Goal: Information Seeking & Learning: Learn about a topic

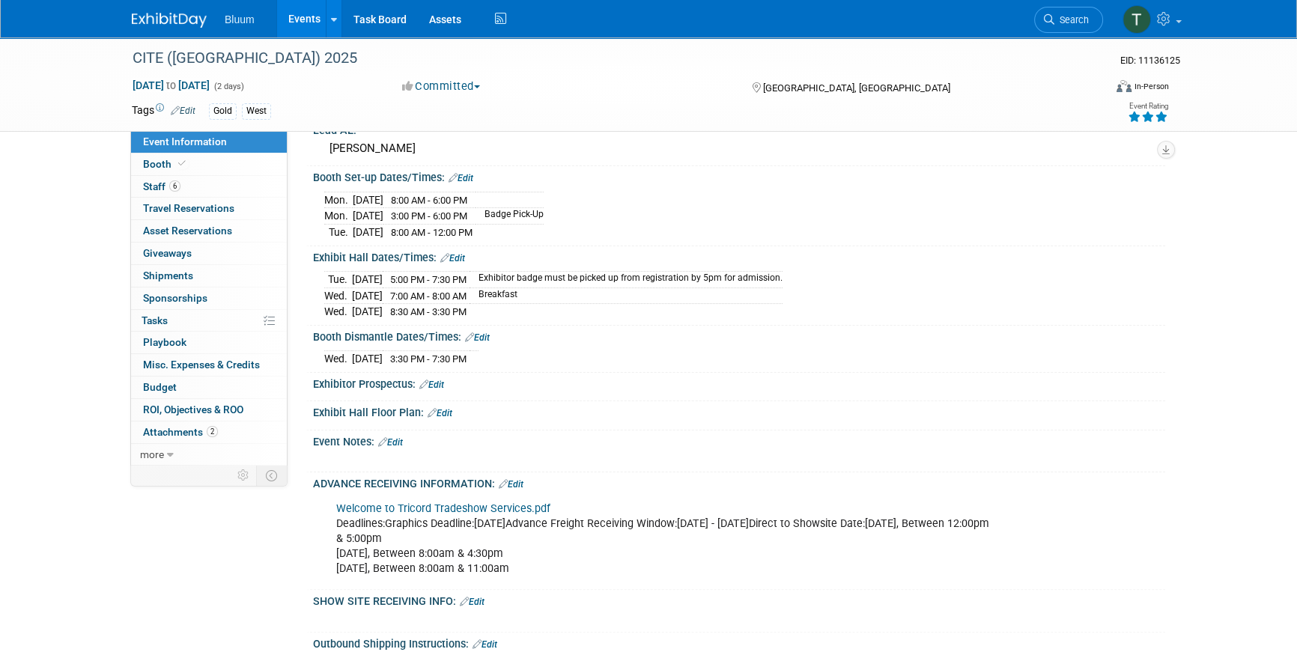
scroll to position [408, 0]
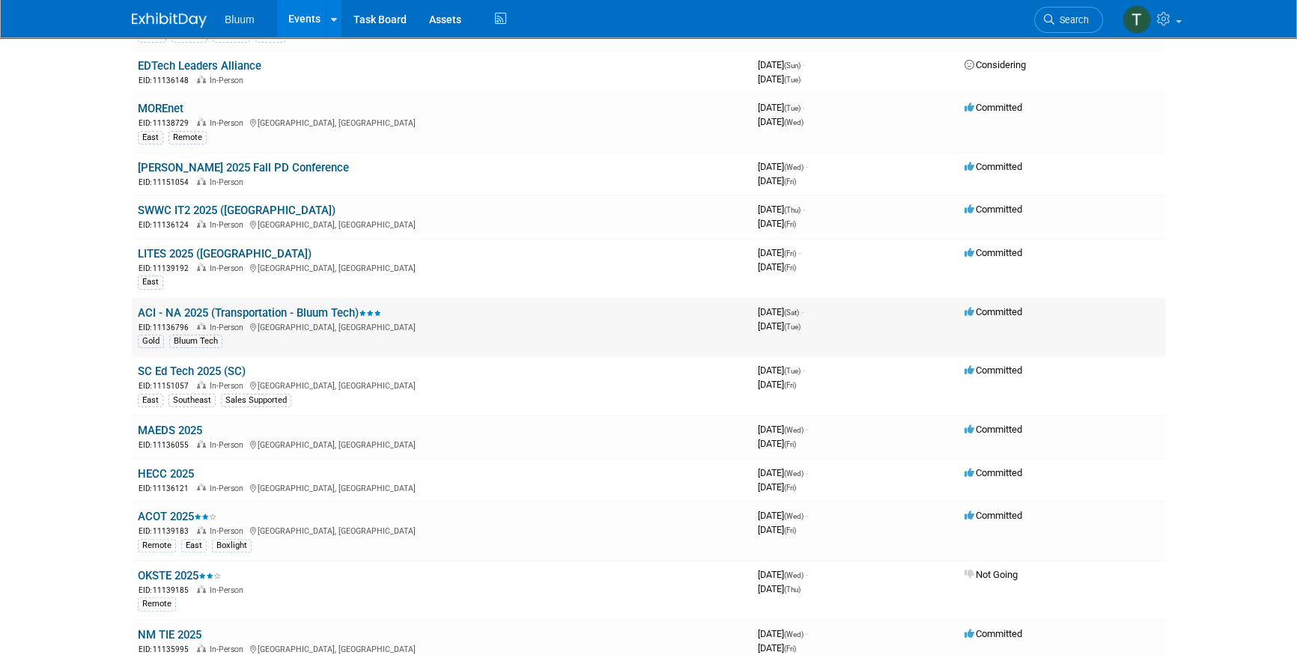
scroll to position [408, 0]
click at [183, 314] on link "ACI - NA 2025 (Transportation - Bluum Tech)" at bounding box center [259, 311] width 243 height 13
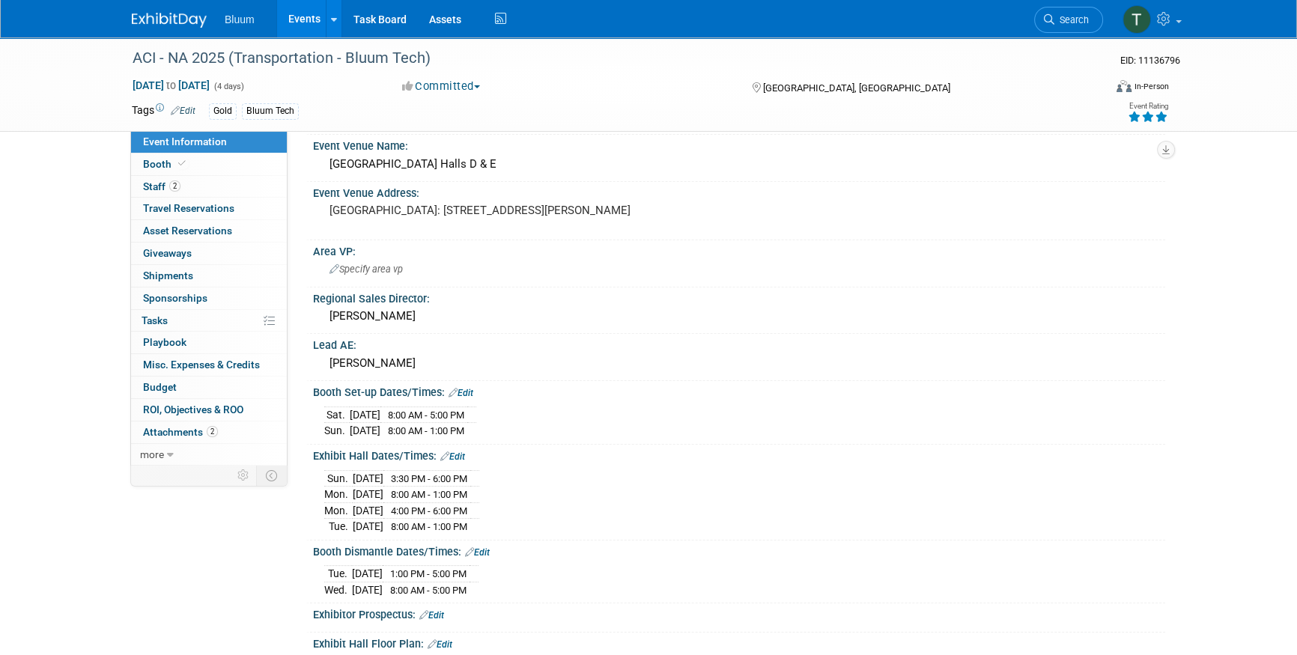
scroll to position [204, 0]
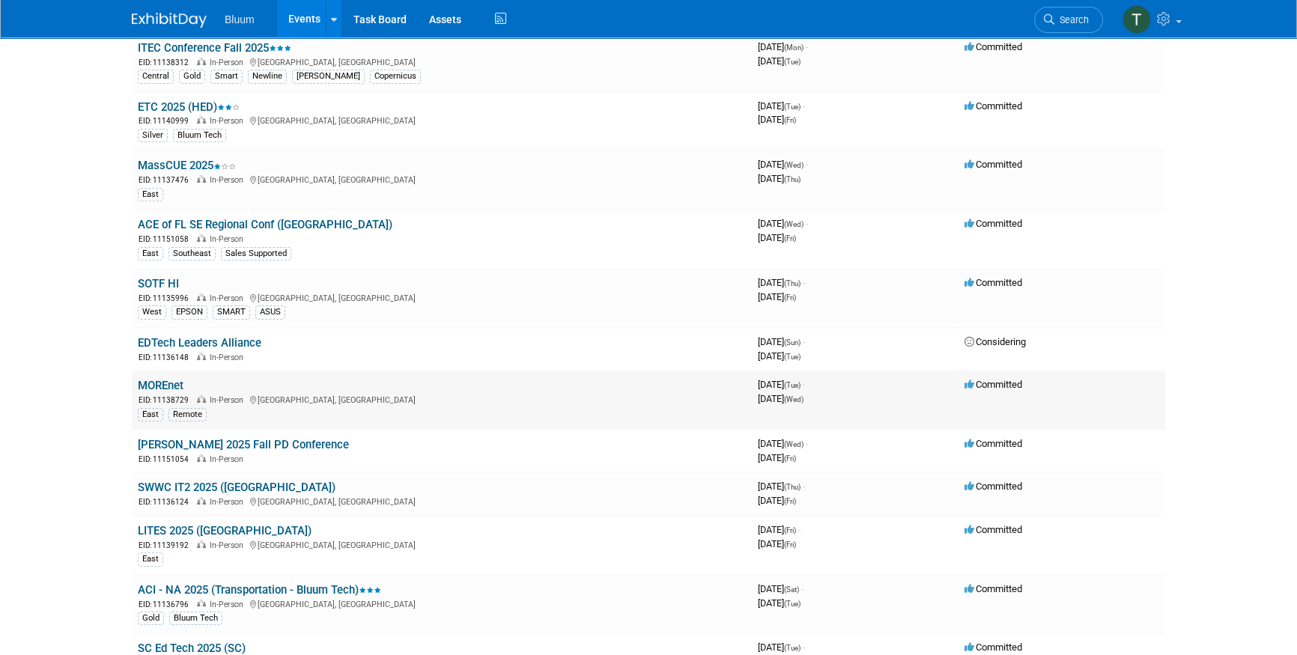
scroll to position [136, 0]
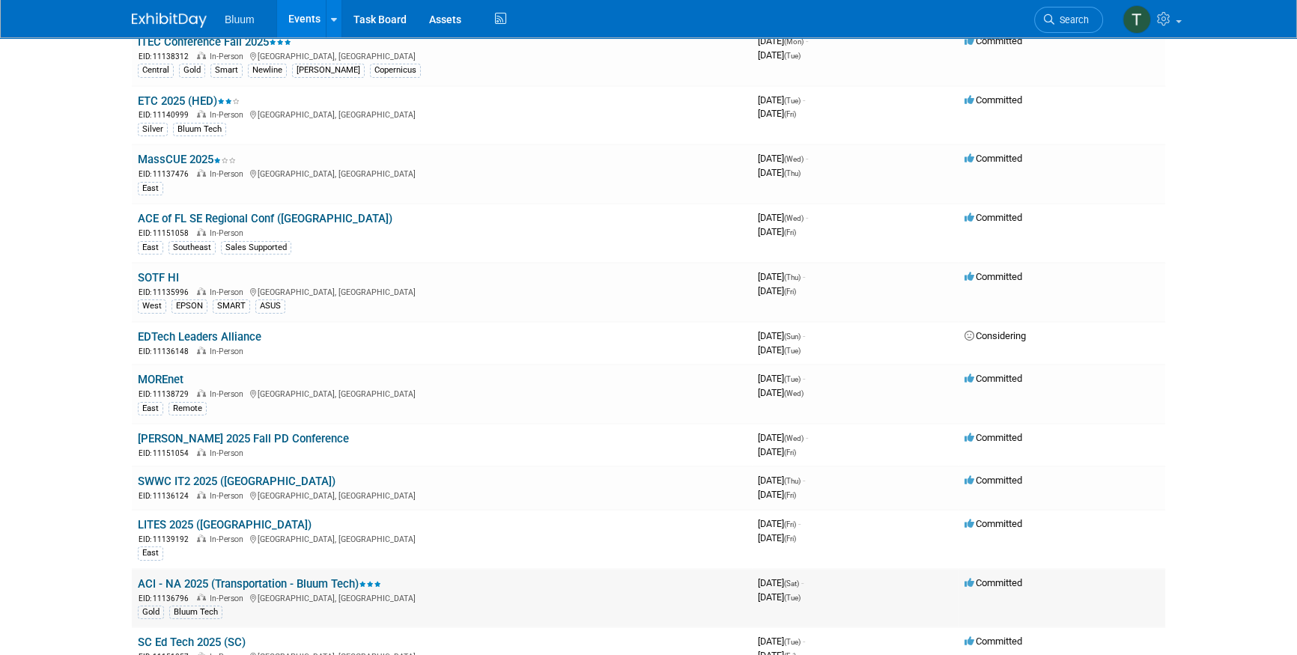
click at [195, 592] on div "EID: 11136796 In-Person Toronto, Canada" at bounding box center [442, 598] width 608 height 13
click at [195, 579] on link "ACI - NA 2025 (Transportation - Bluum Tech)" at bounding box center [259, 583] width 243 height 13
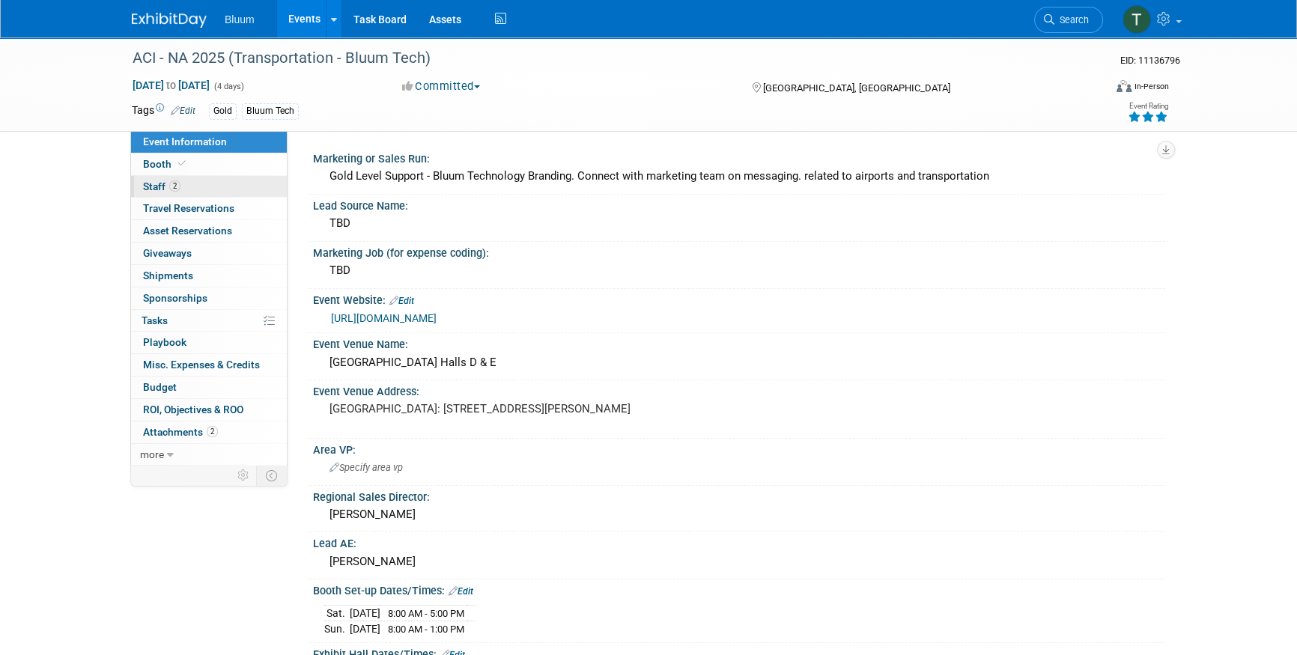
click at [220, 185] on link "2 Staff 2" at bounding box center [209, 187] width 156 height 22
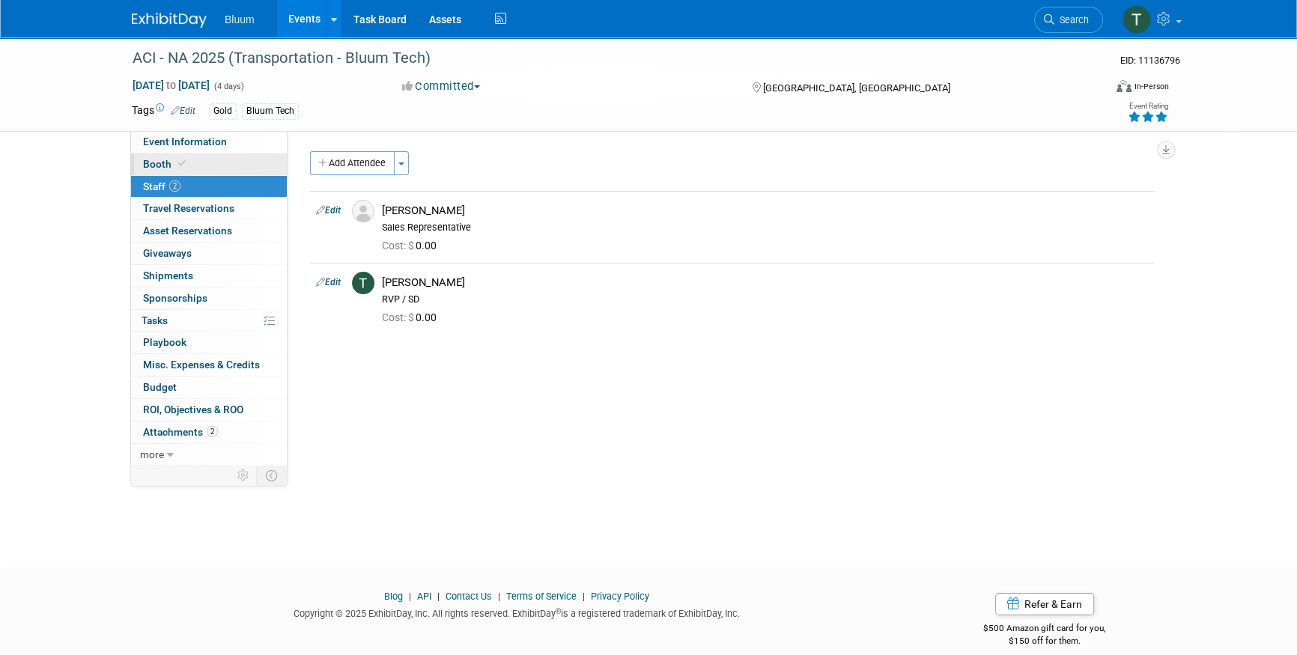
click at [218, 166] on link "Booth" at bounding box center [209, 165] width 156 height 22
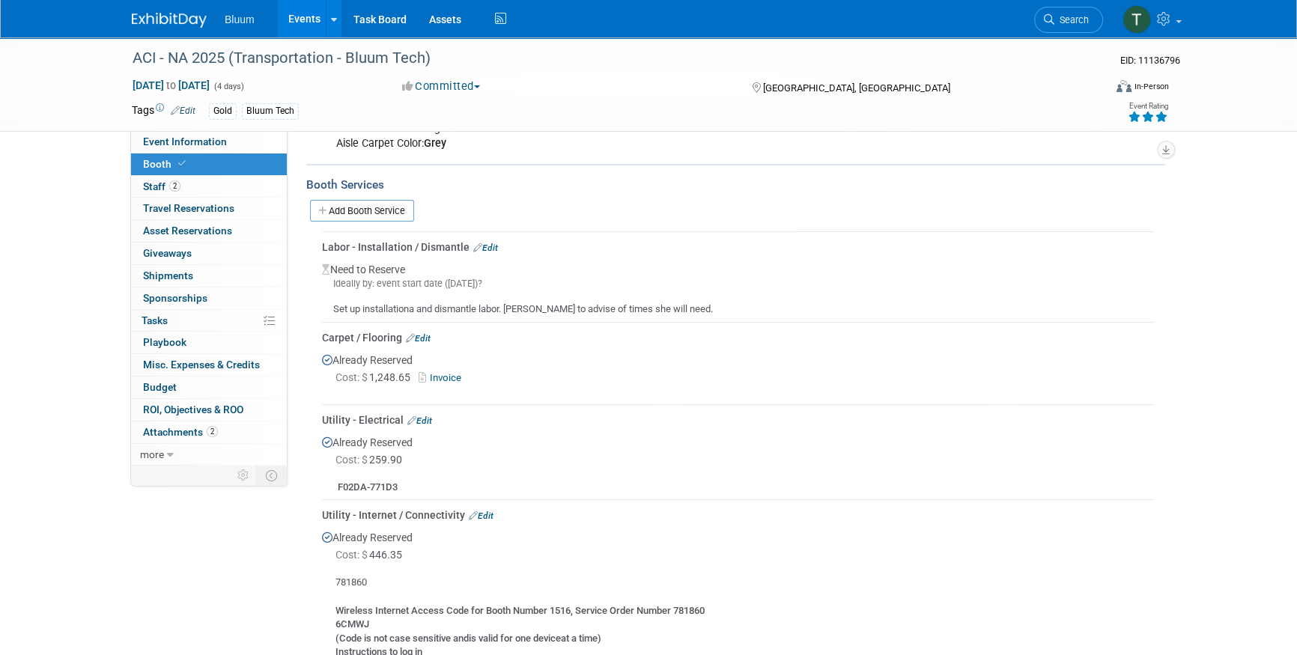
scroll to position [272, 0]
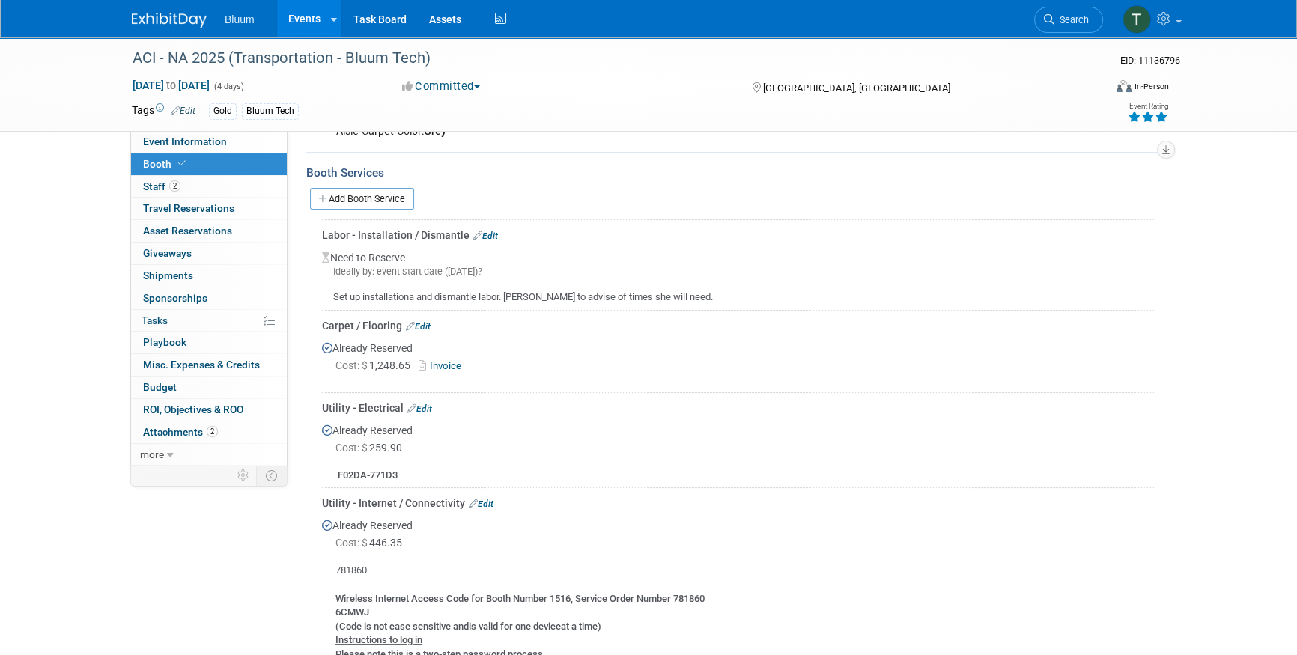
click at [213, 154] on link "Booth" at bounding box center [209, 165] width 156 height 22
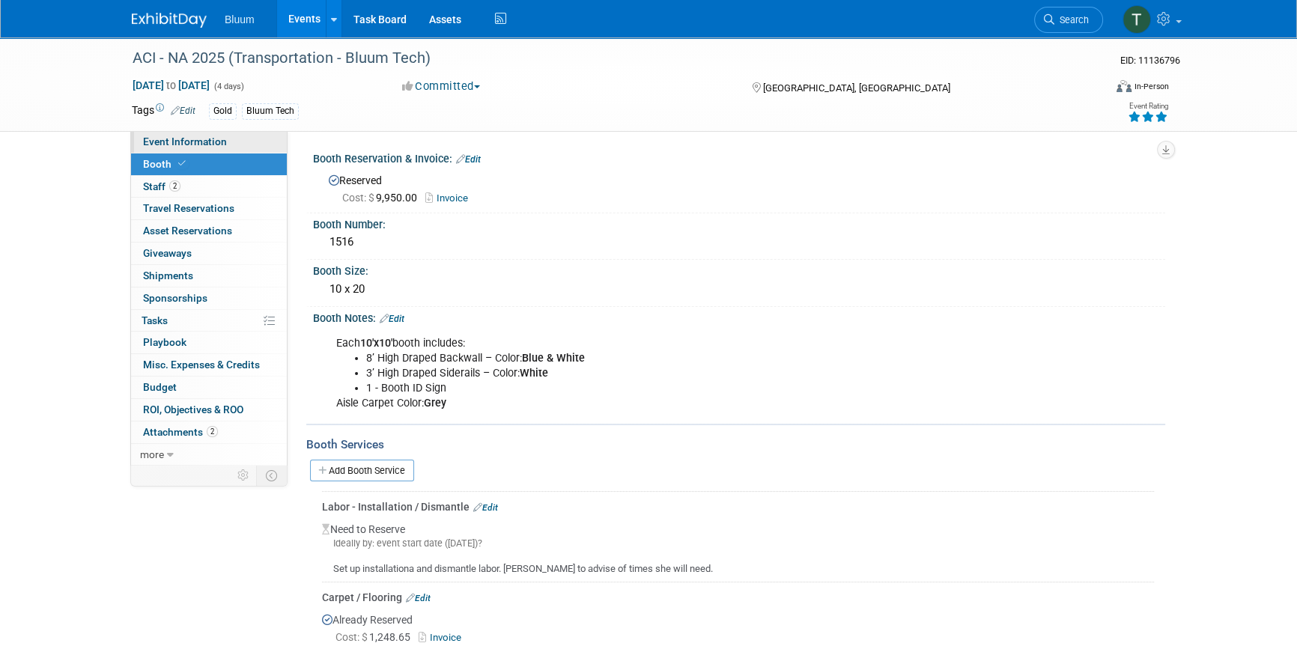
click at [214, 148] on span "Event Information" at bounding box center [185, 142] width 84 height 12
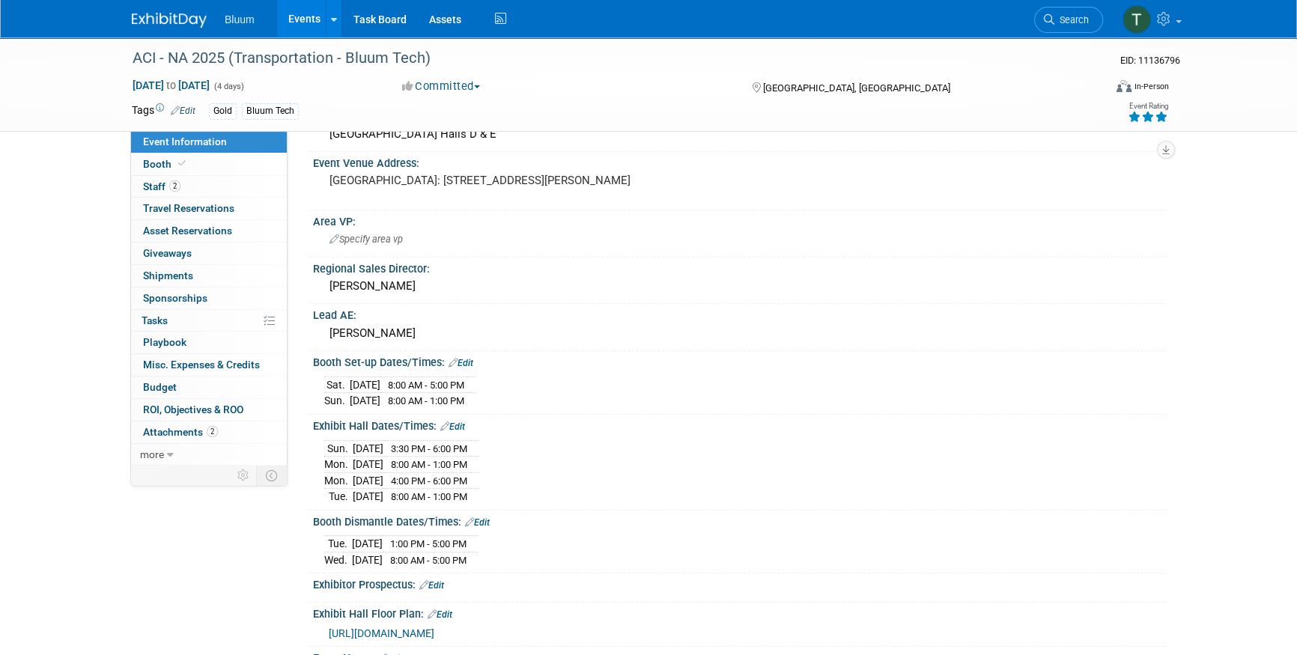
scroll to position [272, 0]
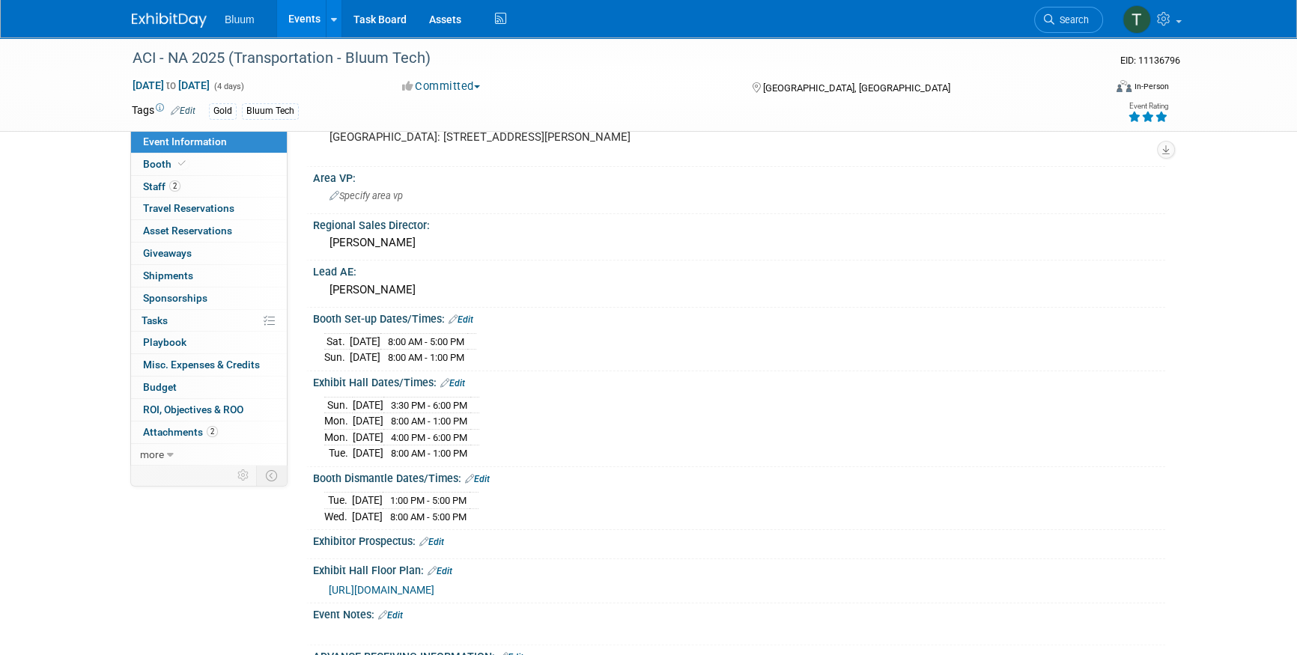
click at [846, 355] on div "[DATE] 8:00 AM - 5:00 PM [DATE] 8:00 AM - 1:00 PM" at bounding box center [739, 348] width 830 height 36
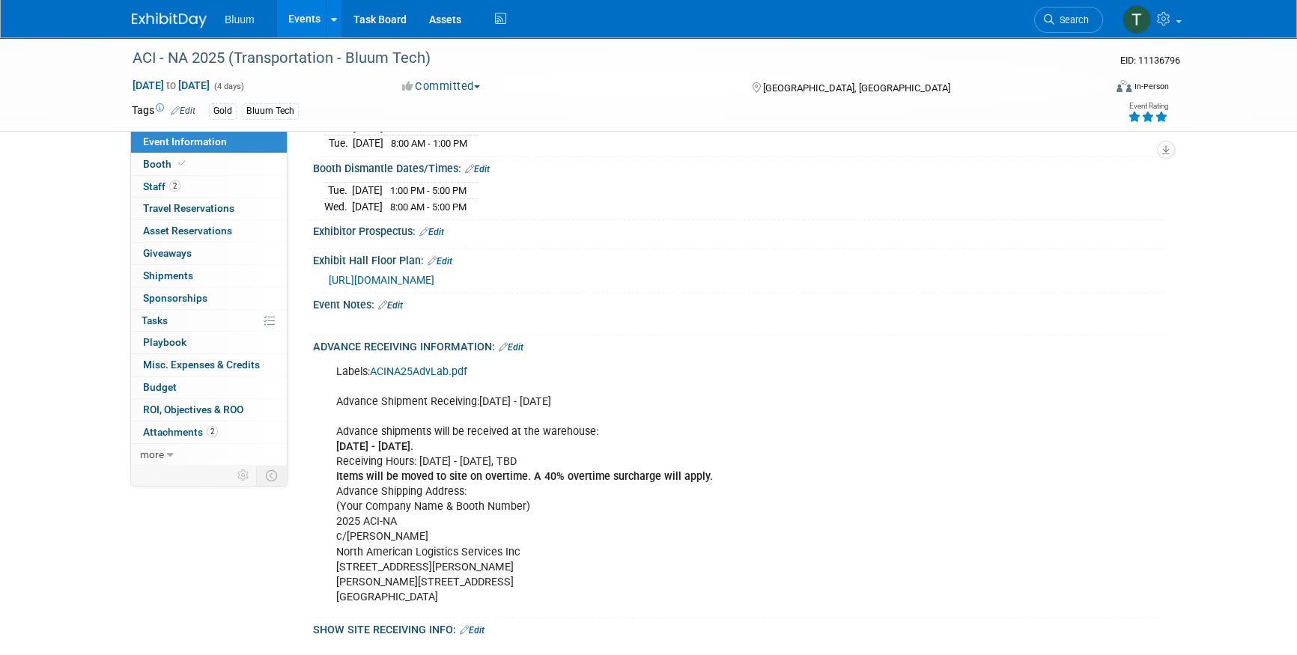
scroll to position [613, 0]
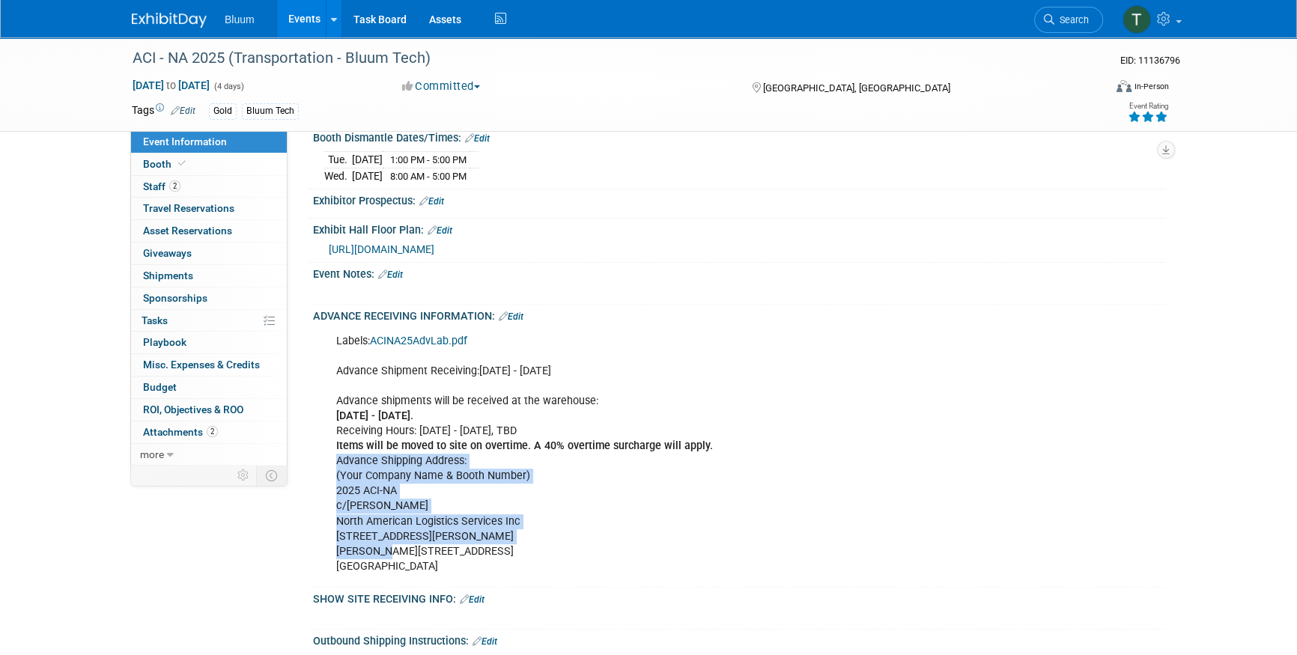
drag, startPoint x: 376, startPoint y: 549, endPoint x: 325, endPoint y: 453, distance: 108.6
click at [326, 453] on div "Labels: ACINA25AdvLab.pdf Advance Shipment Receiving:[DATE] - [DATE] Advance sh…" at bounding box center [663, 454] width 675 height 255
click at [386, 523] on div "Labels: ACINA25AdvLab.pdf Advance Shipment Receiving:[DATE] - [DATE] Advance sh…" at bounding box center [663, 454] width 675 height 255
drag, startPoint x: 381, startPoint y: 545, endPoint x: 333, endPoint y: 458, distance: 98.6
click at [333, 458] on div "Labels: ACINA25AdvLab.pdf Advance Shipment Receiving:[DATE] - [DATE] Advance sh…" at bounding box center [663, 454] width 675 height 255
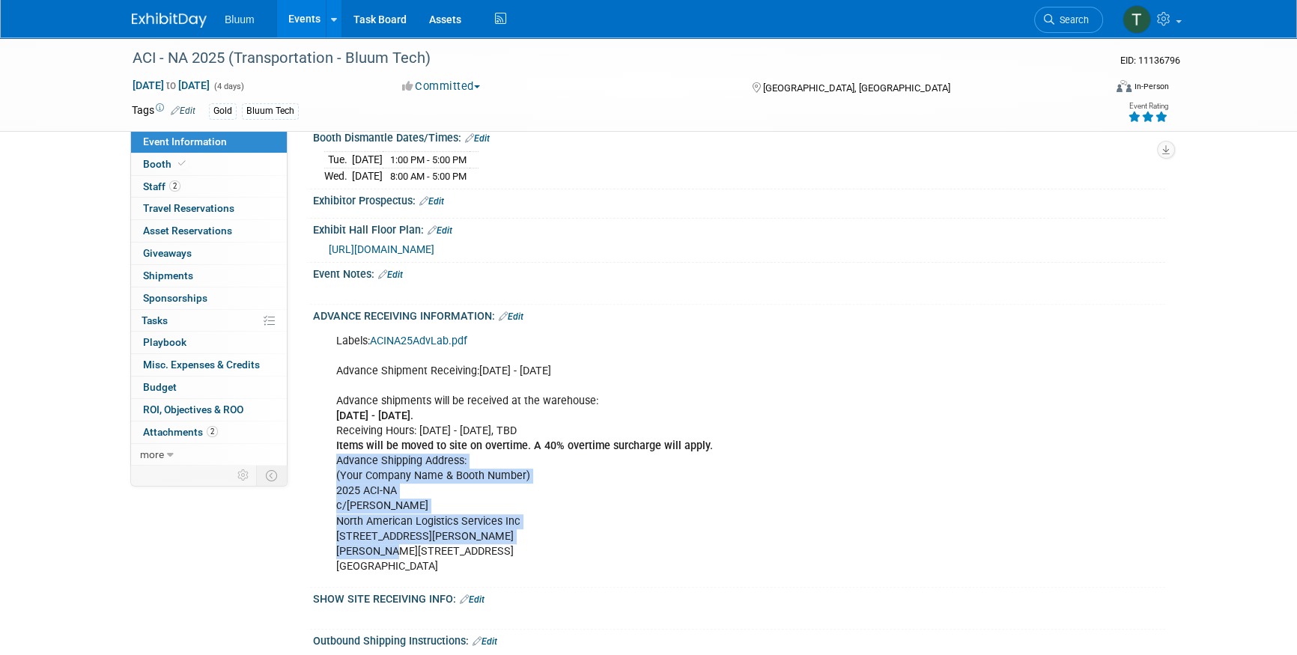
click at [354, 458] on div "Labels: ACINA25AdvLab.pdf Advance Shipment Receiving:[DATE] - [DATE] Advance sh…" at bounding box center [663, 454] width 675 height 255
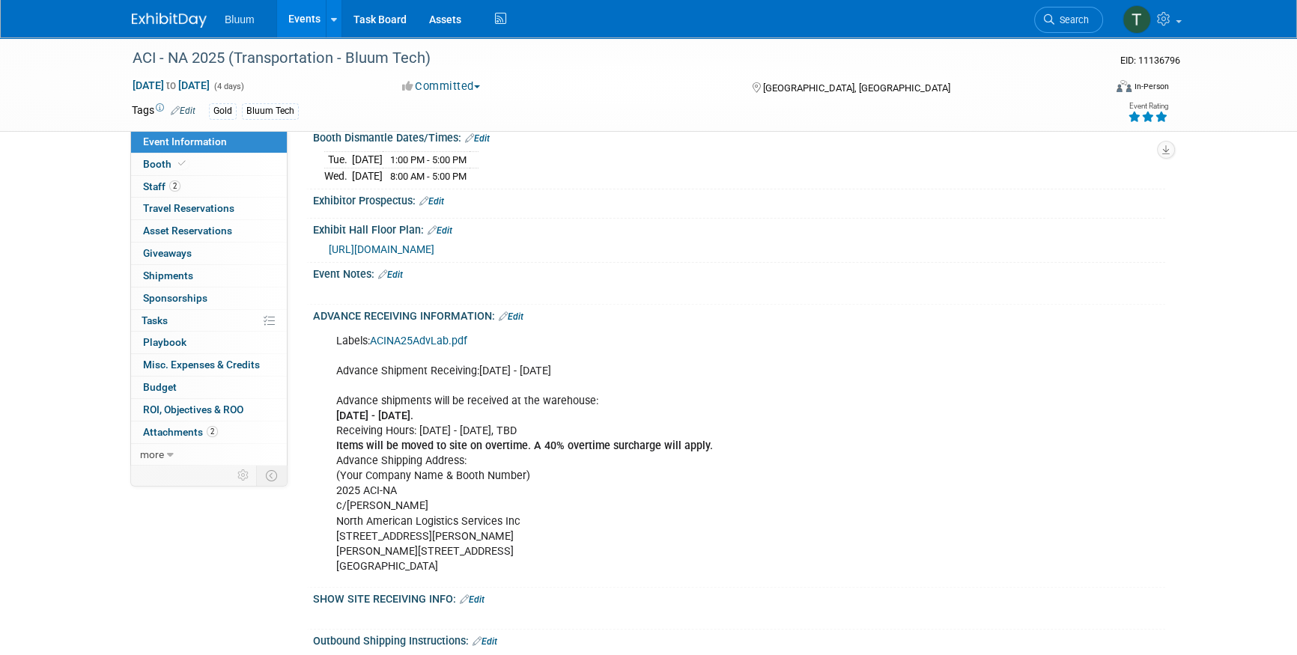
drag, startPoint x: 463, startPoint y: 556, endPoint x: 308, endPoint y: 404, distance: 216.6
click at [308, 404] on div "ADVANCE RECEIVING INFORMATION: Edit Labels: ACINA25AdvLab.pdf Advance Shipment …" at bounding box center [735, 446] width 859 height 283
click at [443, 452] on div "Labels: ACINA25AdvLab.pdf Advance Shipment Receiving:[DATE] - [DATE] Advance sh…" at bounding box center [663, 454] width 675 height 255
click at [75, 227] on div "ACI - NA 2025 (Transportation - Bluum Tech) EID: 11136796 [DATE] to [DATE] (4 d…" at bounding box center [648, 85] width 1297 height 1320
click at [63, 220] on div "ACI - NA 2025 (Transportation - Bluum Tech) EID: 11136796 [DATE] to [DATE] (4 d…" at bounding box center [648, 85] width 1297 height 1320
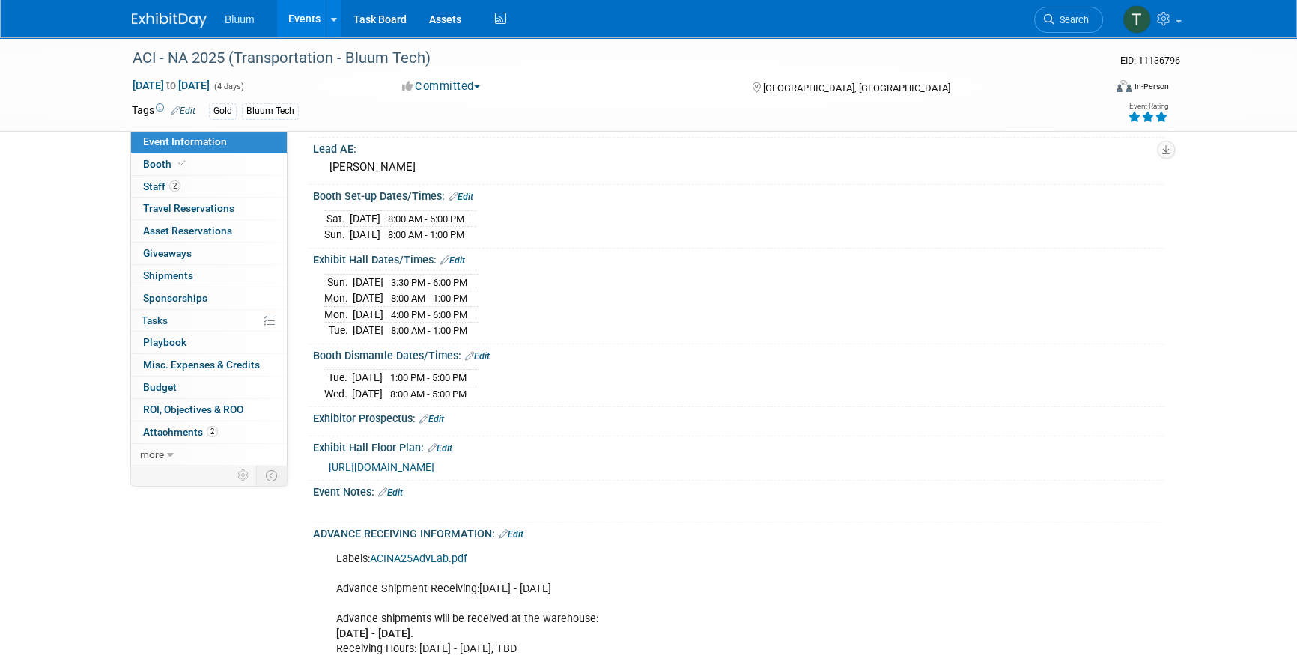
scroll to position [0, 0]
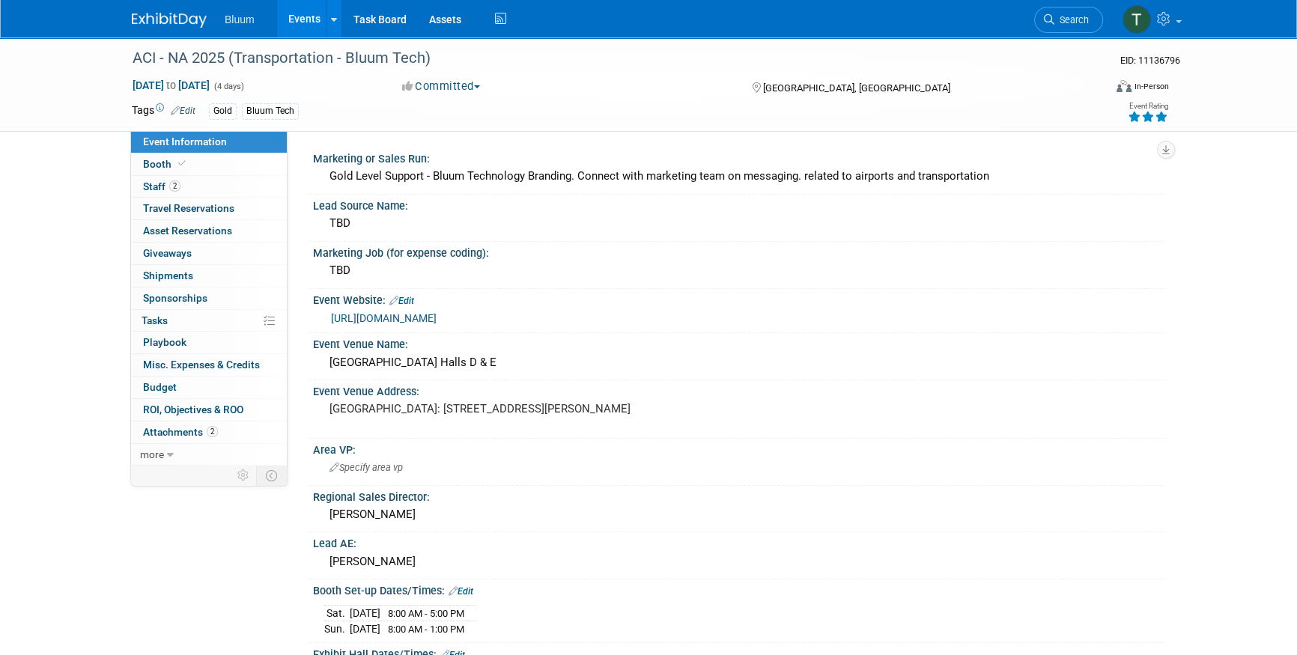
click at [571, 470] on div "Specify area vp" at bounding box center [739, 467] width 830 height 23
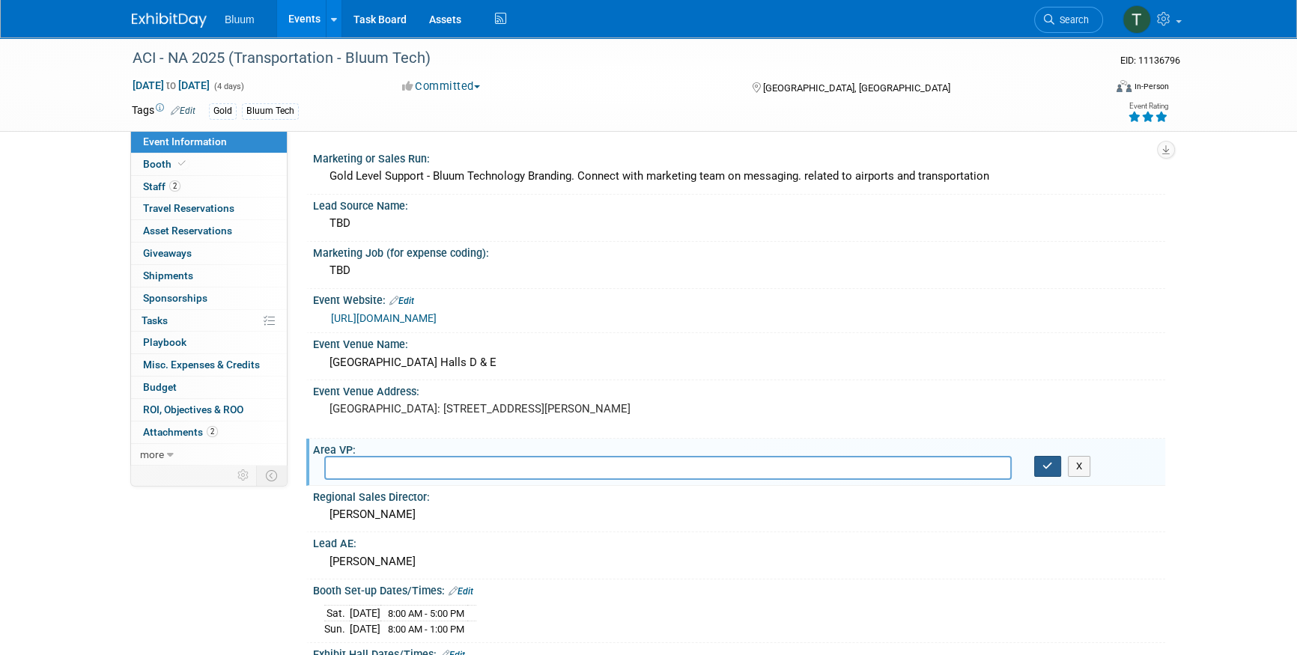
click at [1046, 457] on button "button" at bounding box center [1047, 466] width 27 height 21
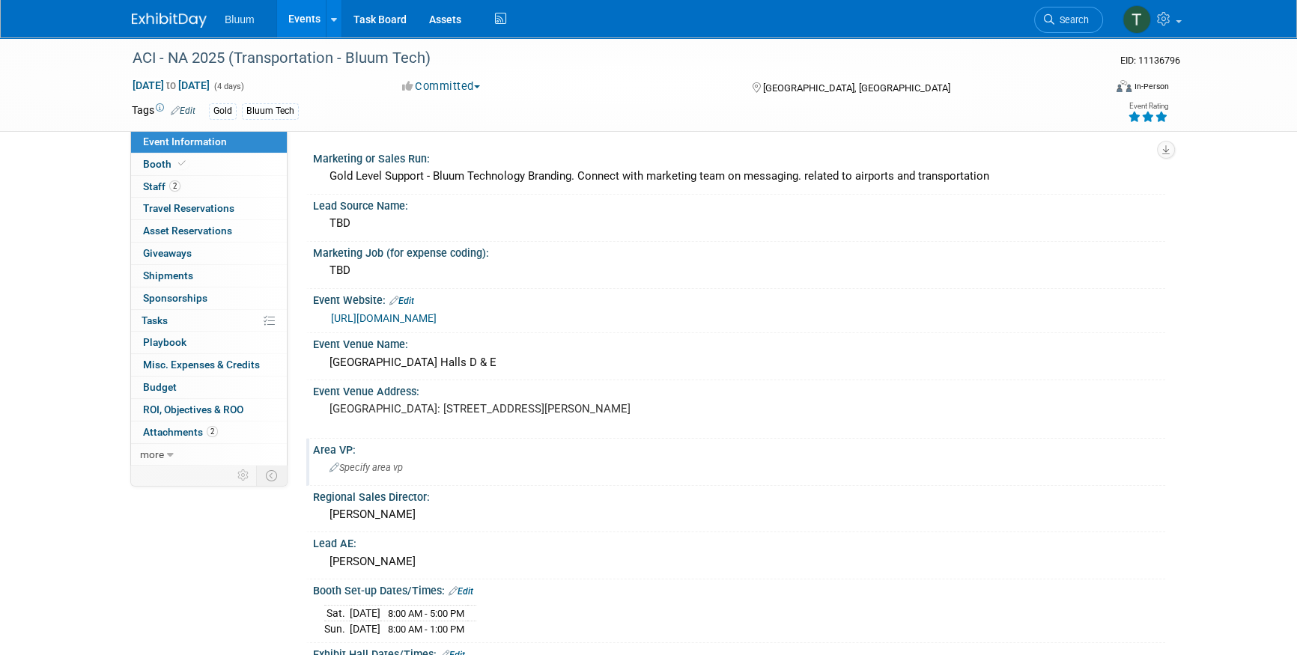
click at [777, 413] on div "Event Venue Address: [GEOGRAPHIC_DATA]: [STREET_ADDRESS][PERSON_NAME]" at bounding box center [735, 409] width 859 height 58
